Goal: Task Accomplishment & Management: Manage account settings

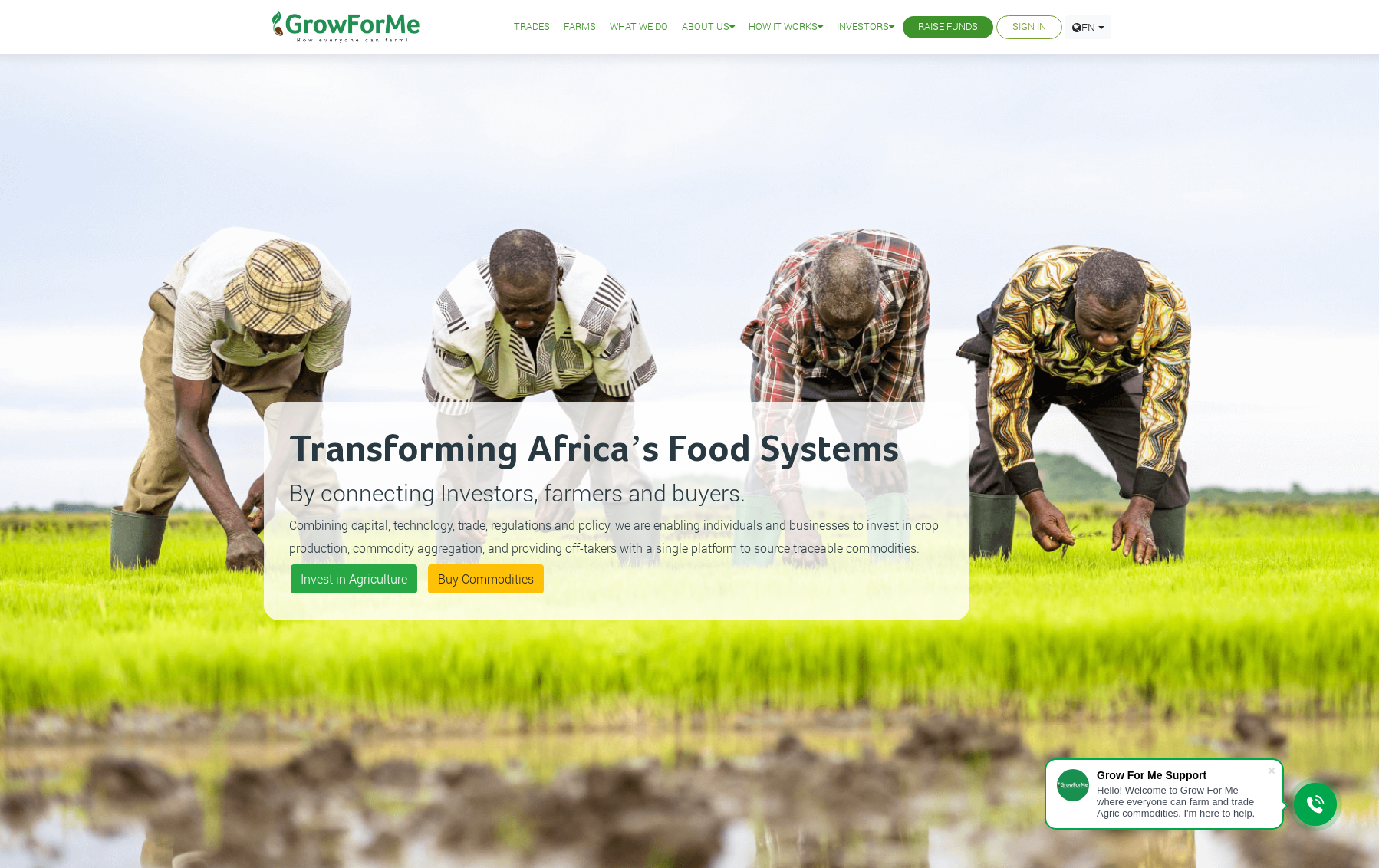
click at [1019, 29] on link "Sign In" at bounding box center [1030, 28] width 34 height 16
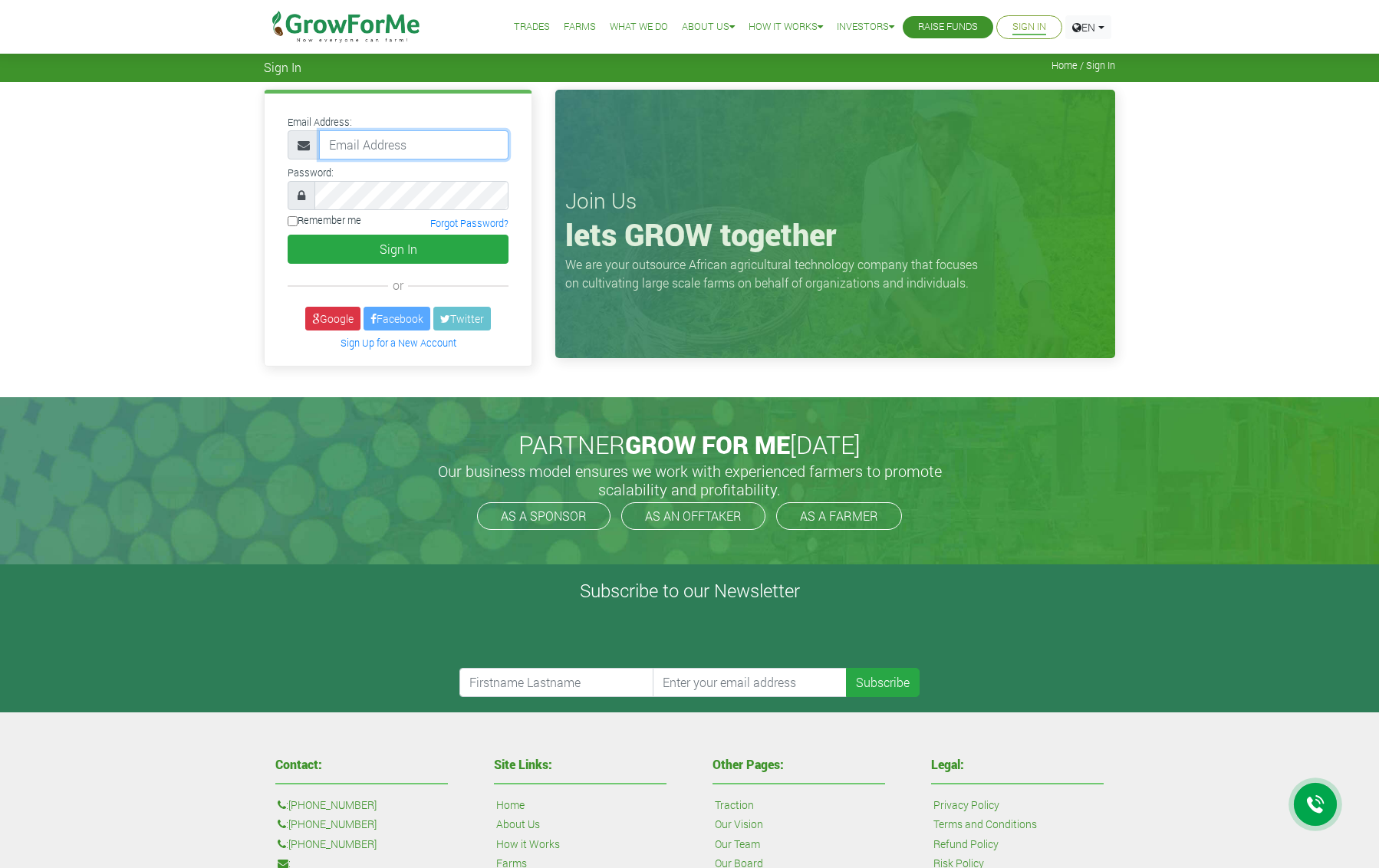
click at [392, 145] on input "email" at bounding box center [413, 145] width 189 height 29
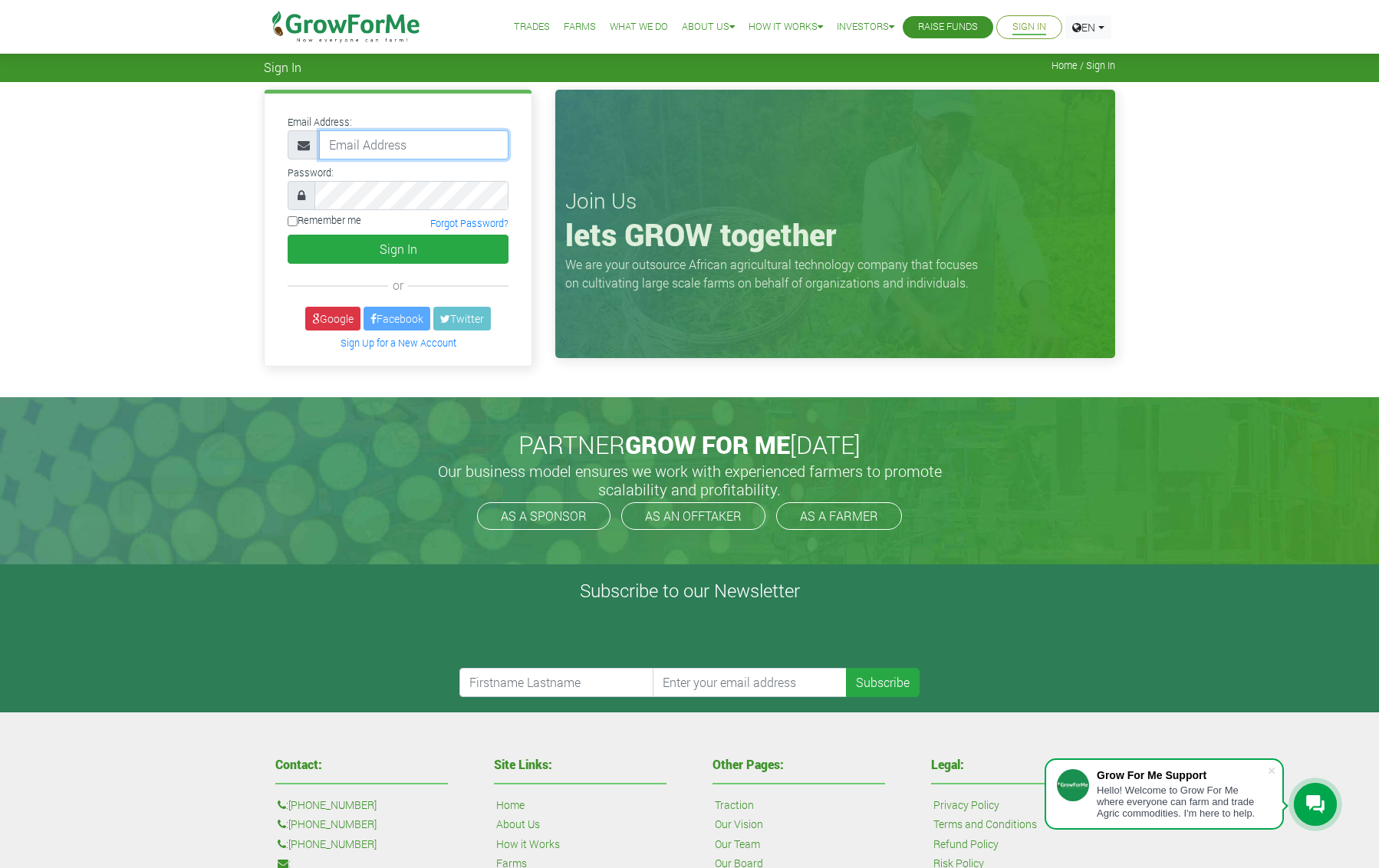
type input "andrewakuaku@berkeley.edu"
click at [342, 312] on link "Google" at bounding box center [333, 318] width 55 height 24
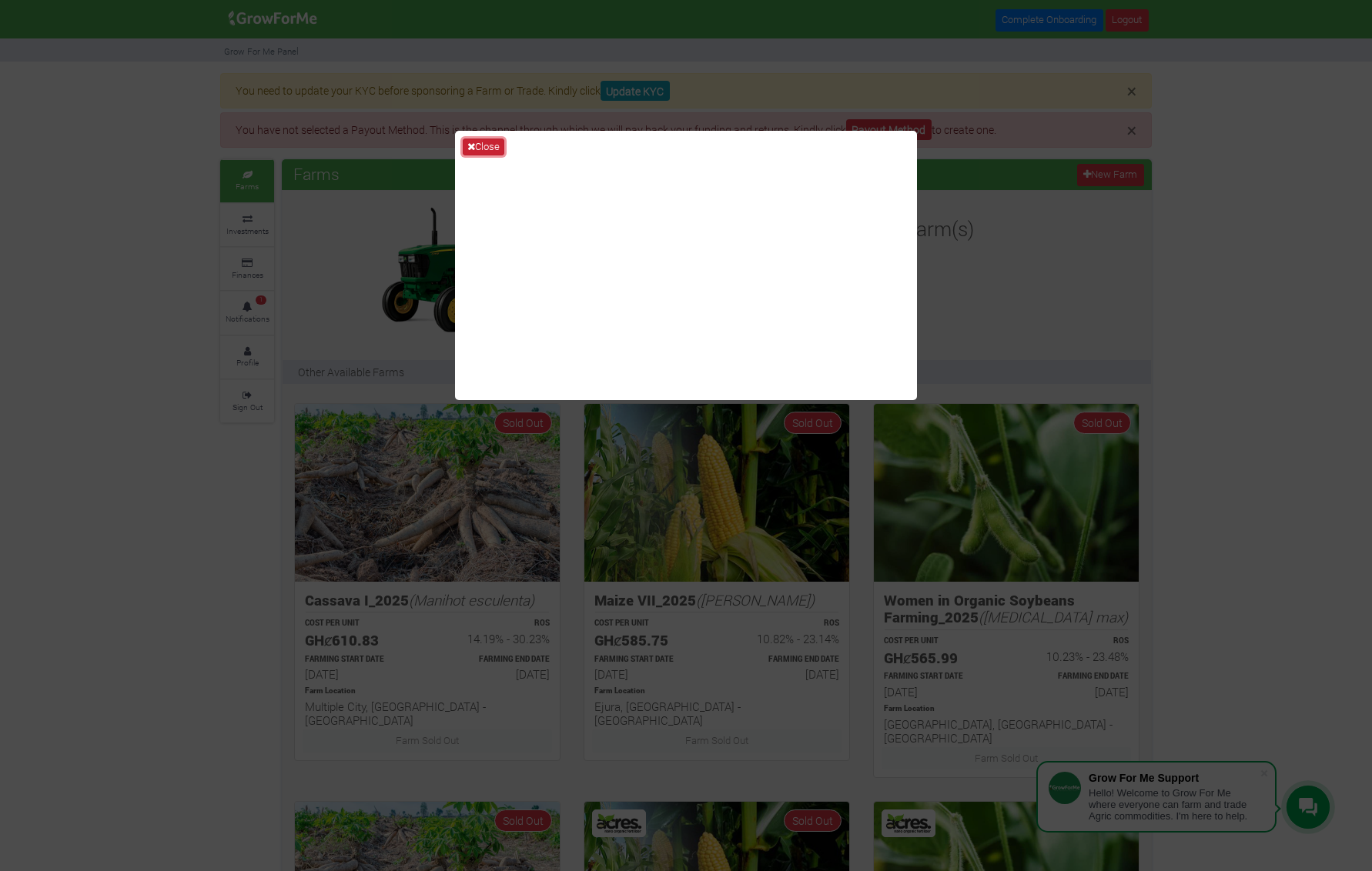
click at [485, 143] on button "Close" at bounding box center [483, 146] width 42 height 17
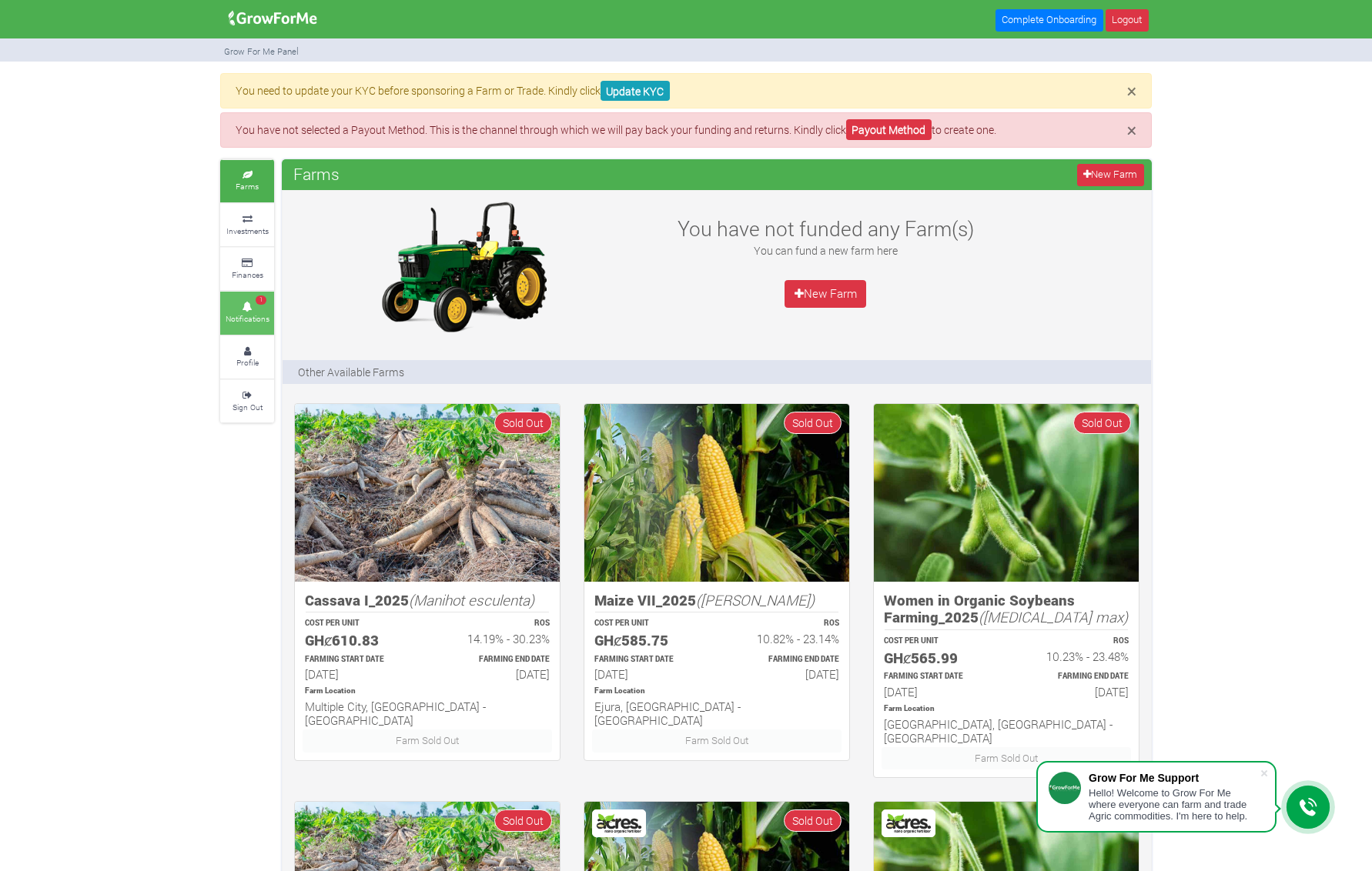
click at [251, 306] on icon at bounding box center [247, 307] width 46 height 8
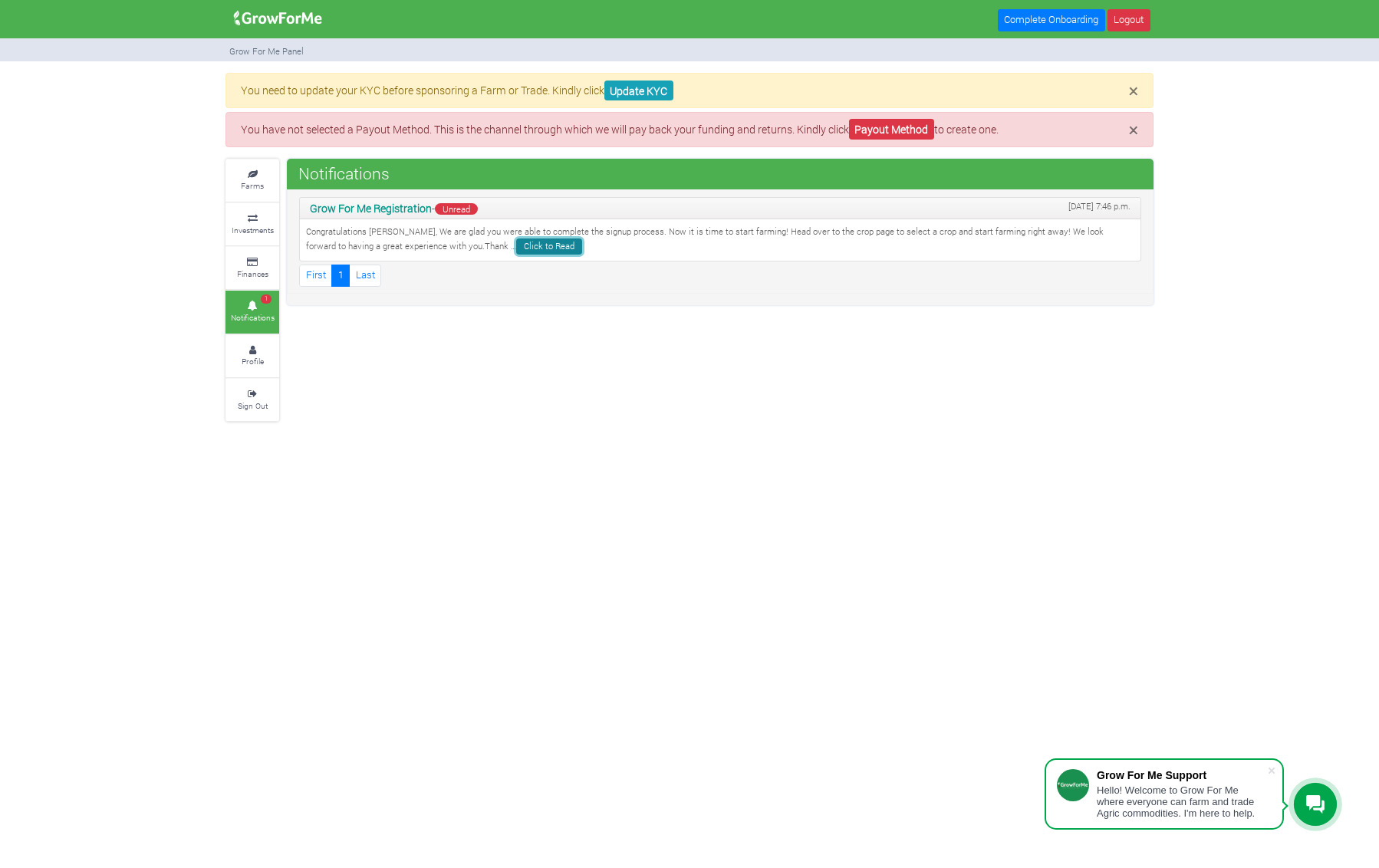
click at [516, 250] on link "Click to Read" at bounding box center [549, 247] width 66 height 16
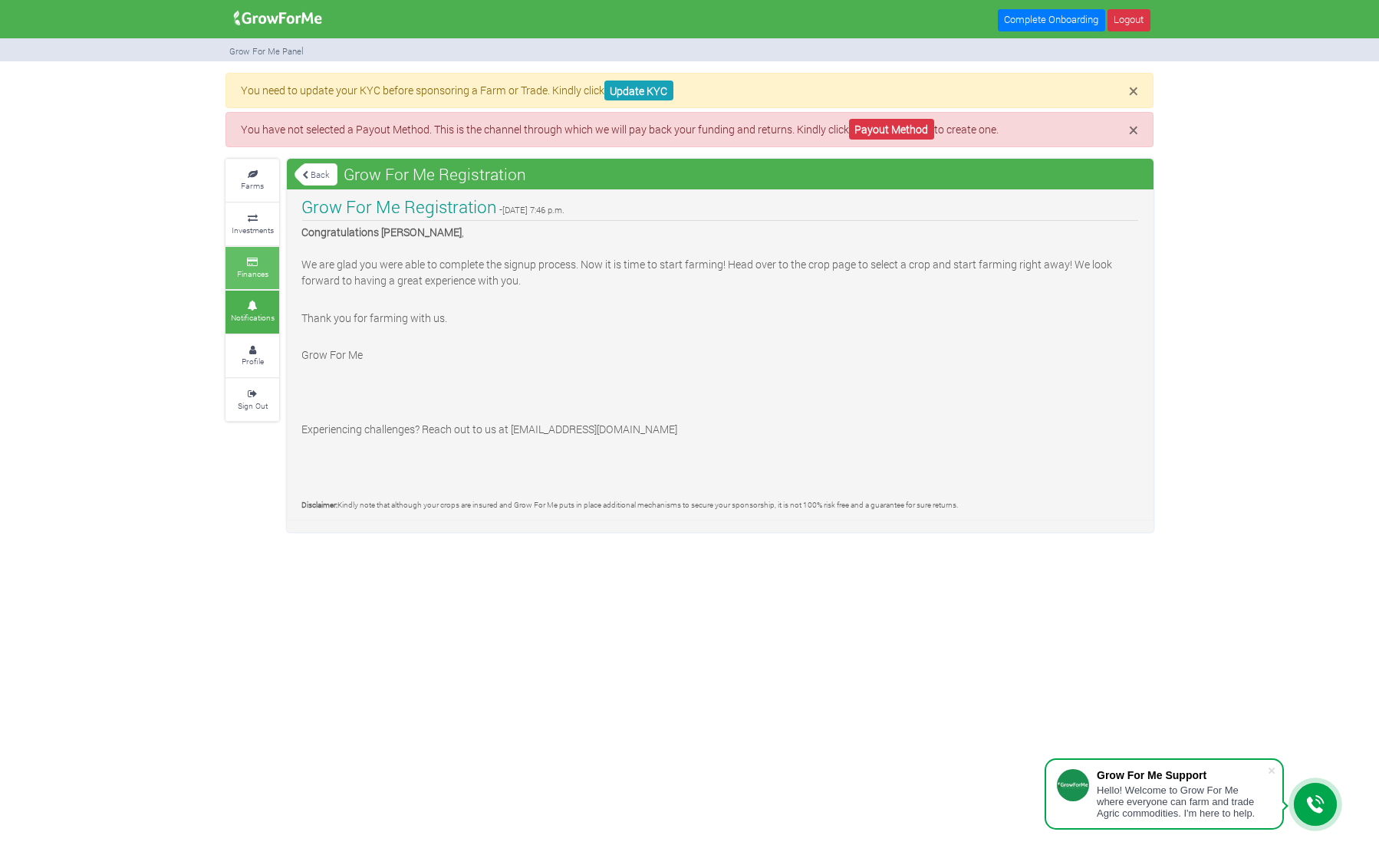
click at [239, 256] on link "Finances" at bounding box center [252, 267] width 53 height 42
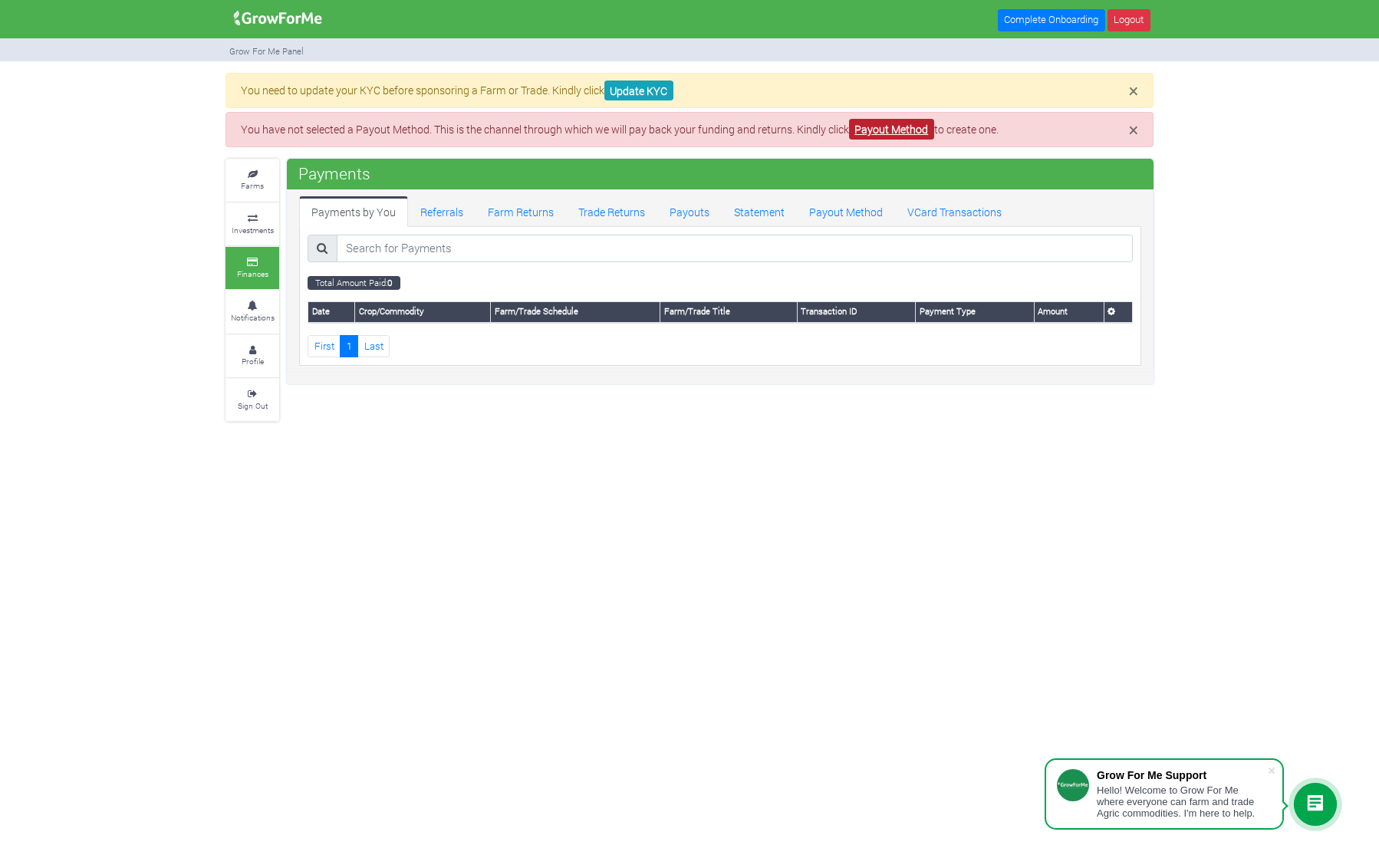
click at [913, 131] on link "Payout Method" at bounding box center [892, 129] width 85 height 20
